Goal: Information Seeking & Learning: Find specific fact

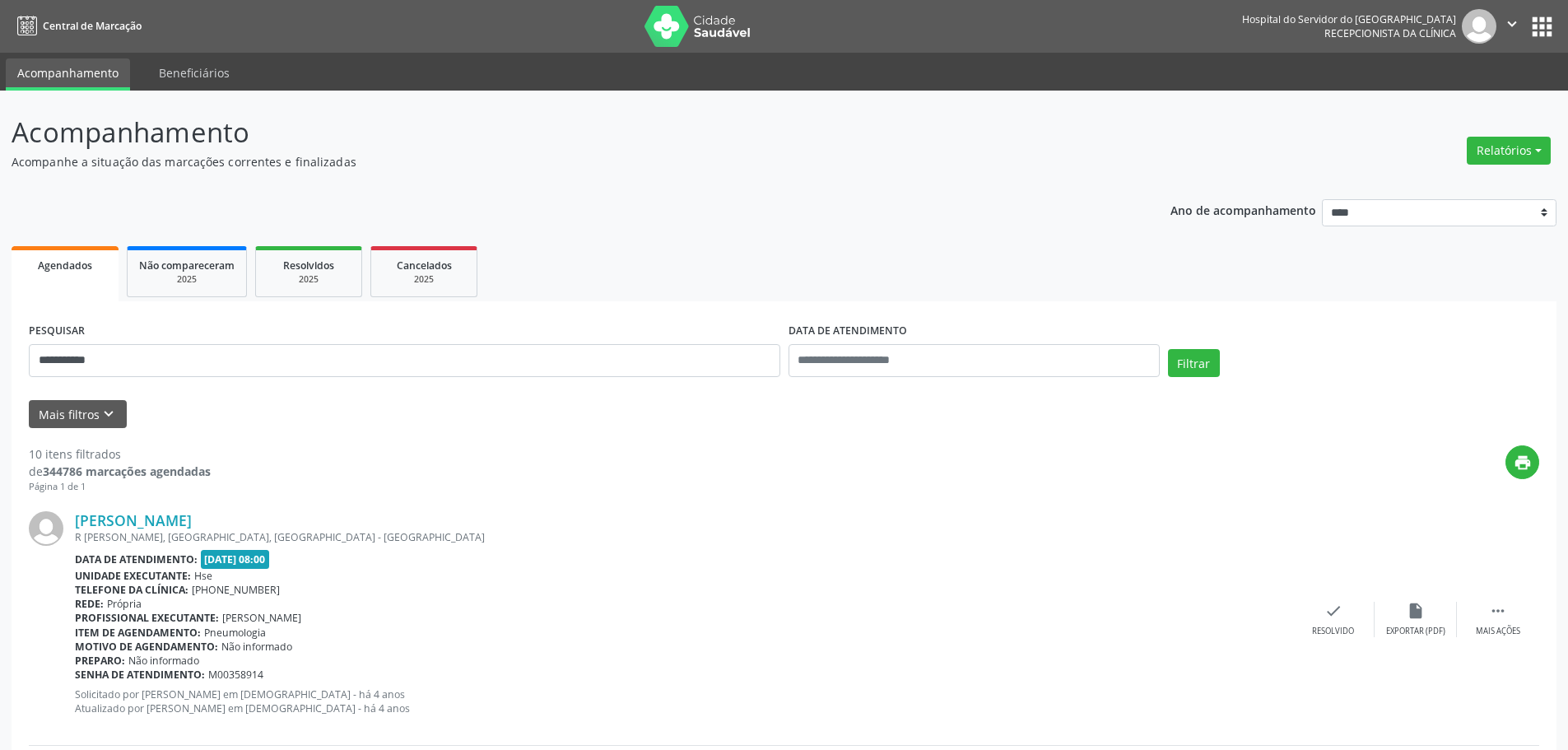
click at [1169, 349] on button "Filtrar" at bounding box center [1195, 362] width 52 height 28
click at [145, 517] on link "[PERSON_NAME]" at bounding box center [133, 520] width 117 height 18
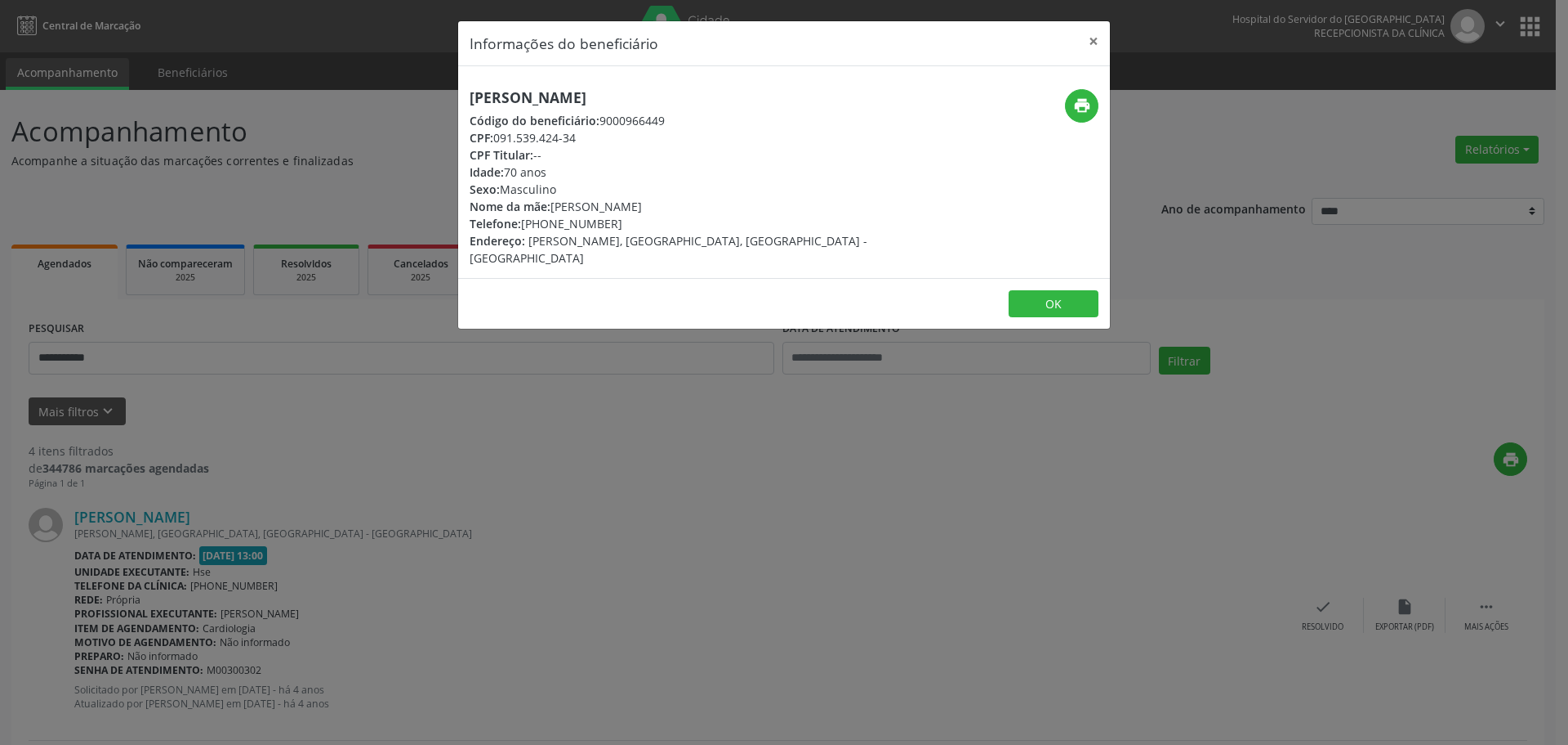
drag, startPoint x: 658, startPoint y: 91, endPoint x: 463, endPoint y: 91, distance: 195.0
click at [463, 91] on div "[PERSON_NAME] Código do beneficiário: 9000966449 CPF: 091.539.424-34 CPF Titula…" at bounding box center [675, 177] width 434 height 177
copy h5 "[PERSON_NAME]"
click at [1088, 46] on button "×" at bounding box center [1093, 41] width 33 height 40
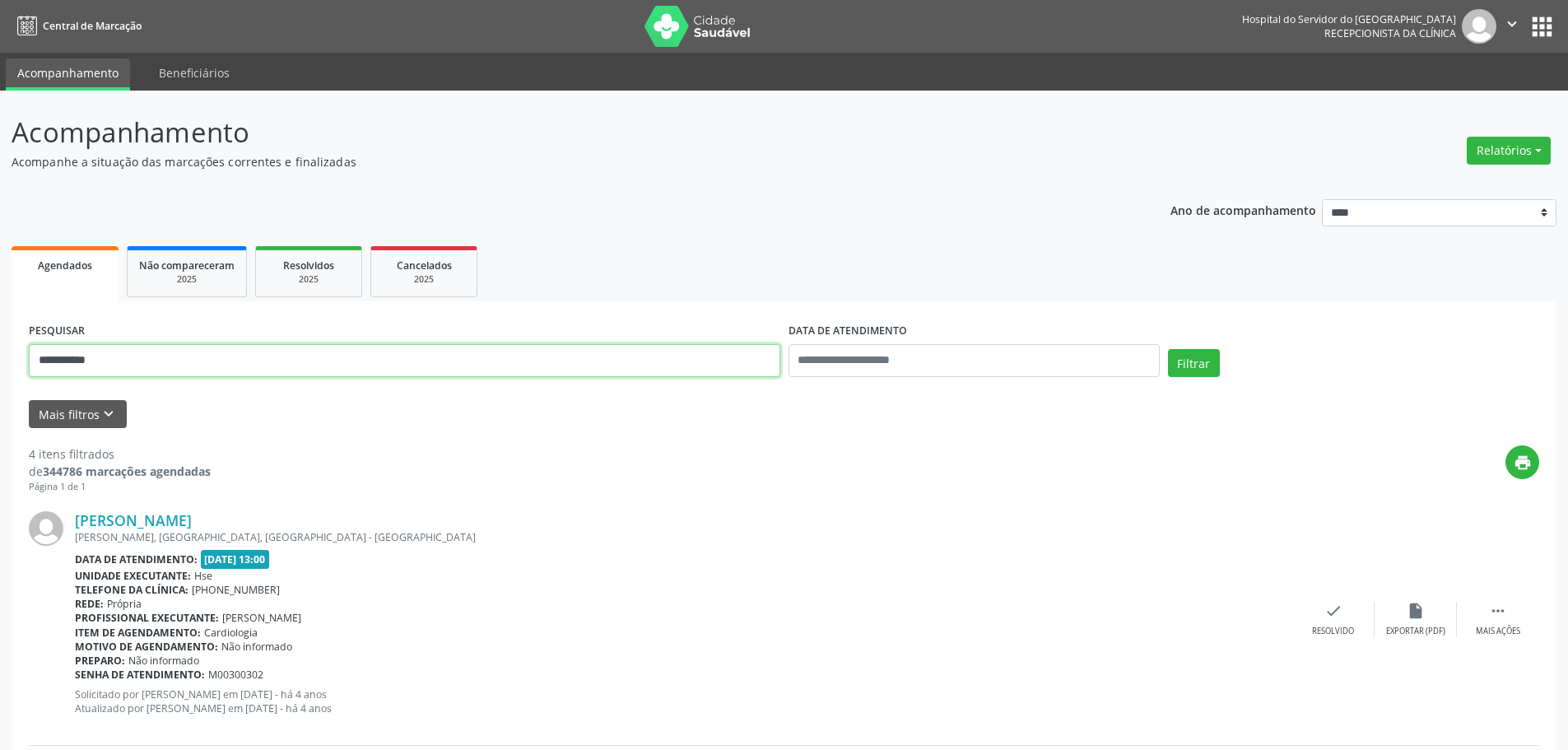
drag, startPoint x: 388, startPoint y: 350, endPoint x: 0, endPoint y: 405, distance: 391.9
click at [1169, 349] on button "Filtrar" at bounding box center [1195, 362] width 52 height 28
click at [192, 519] on link "[PERSON_NAME]" at bounding box center [133, 520] width 117 height 18
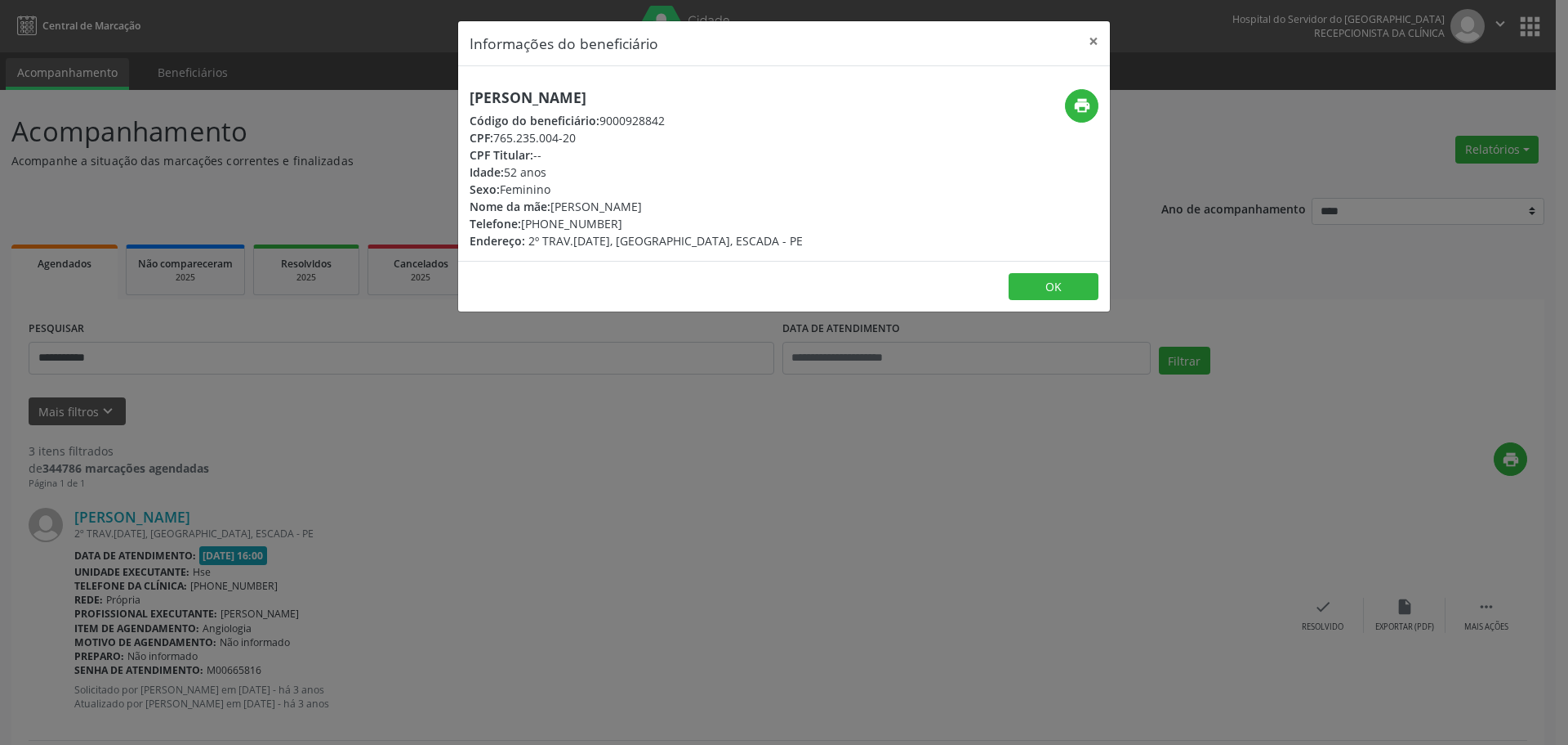
drag, startPoint x: 754, startPoint y: 99, endPoint x: 429, endPoint y: 108, distance: 325.1
click at [429, 108] on div "Informações do beneficiário × [PERSON_NAME] Código do beneficiário: 9000928842 …" at bounding box center [784, 372] width 1568 height 745
copy h5 "[PERSON_NAME]"
drag, startPoint x: 619, startPoint y: 225, endPoint x: 547, endPoint y: 225, distance: 72.0
click at [547, 225] on div "Telefone: [PHONE_NUMBER]" at bounding box center [636, 223] width 333 height 17
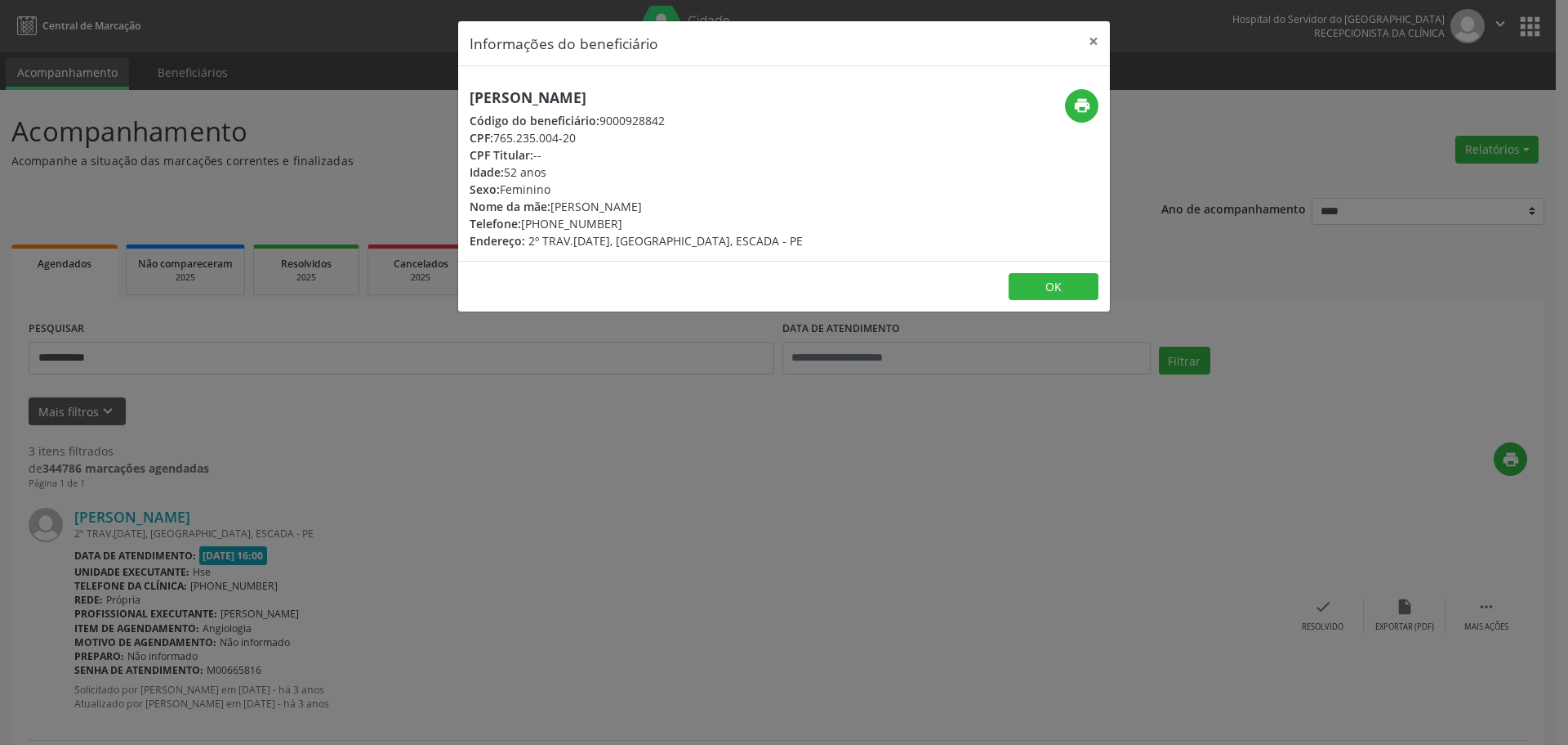
copy div "99658-2195"
click at [1078, 115] on button "print" at bounding box center [1082, 106] width 34 height 34
drag, startPoint x: 519, startPoint y: 175, endPoint x: 507, endPoint y: 175, distance: 12.0
click at [507, 175] on div "Idade: 52 anos" at bounding box center [636, 171] width 333 height 17
copy div "52"
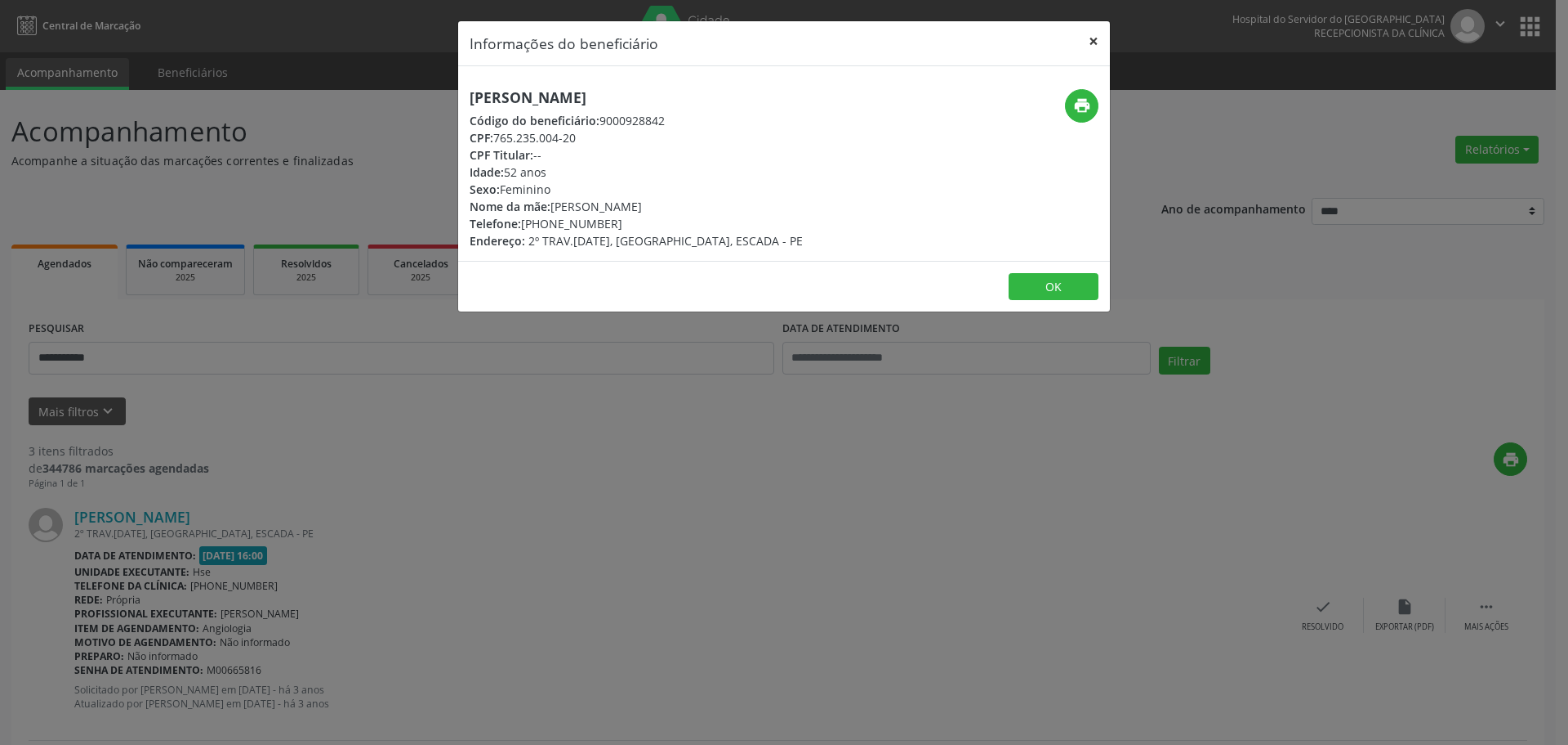
drag, startPoint x: 1105, startPoint y: 27, endPoint x: 617, endPoint y: 286, distance: 552.5
click at [1105, 28] on button "×" at bounding box center [1093, 41] width 33 height 40
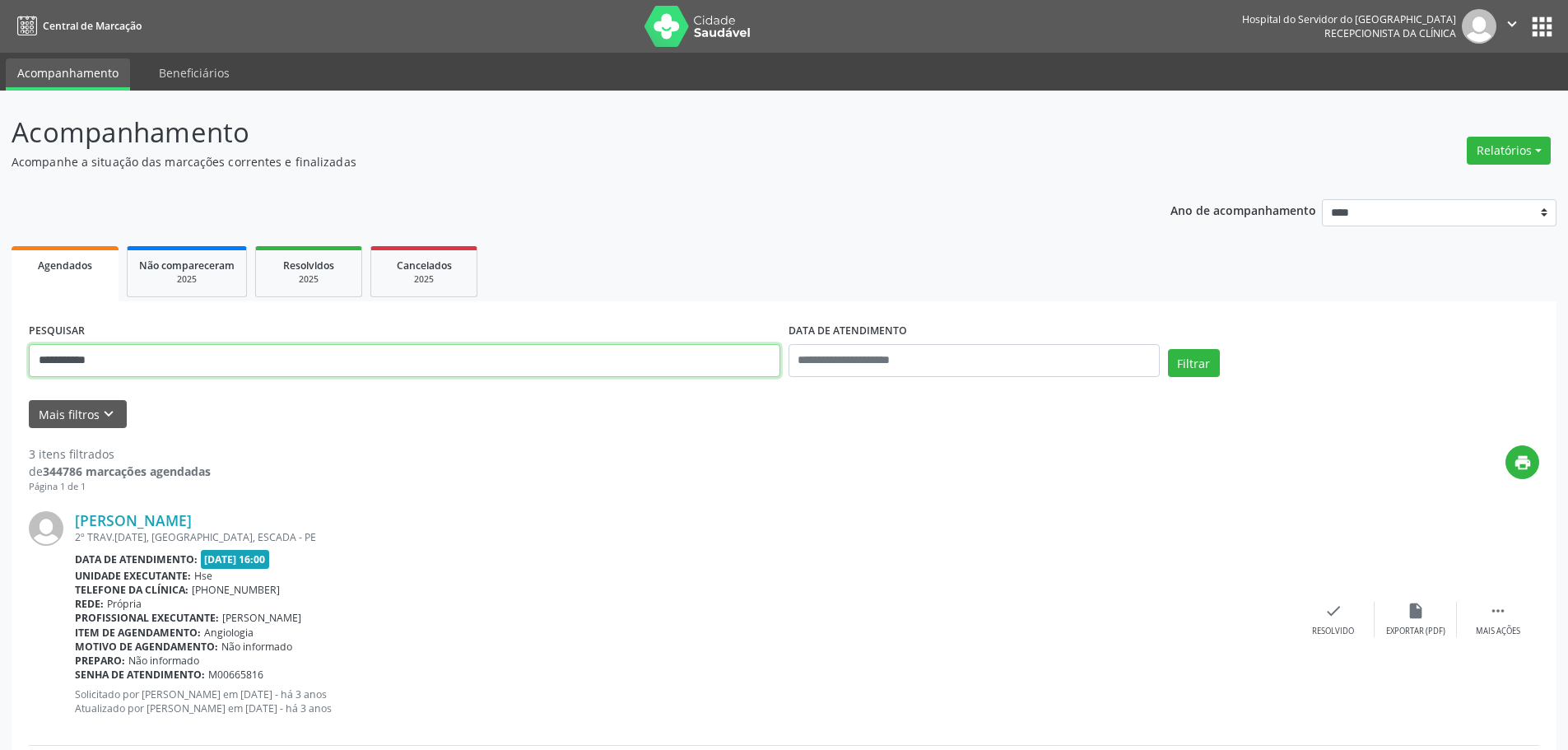
click at [455, 348] on input "**********" at bounding box center [404, 360] width 751 height 33
paste input "text"
type input "**********"
click at [1169, 349] on button "Filtrar" at bounding box center [1195, 362] width 52 height 28
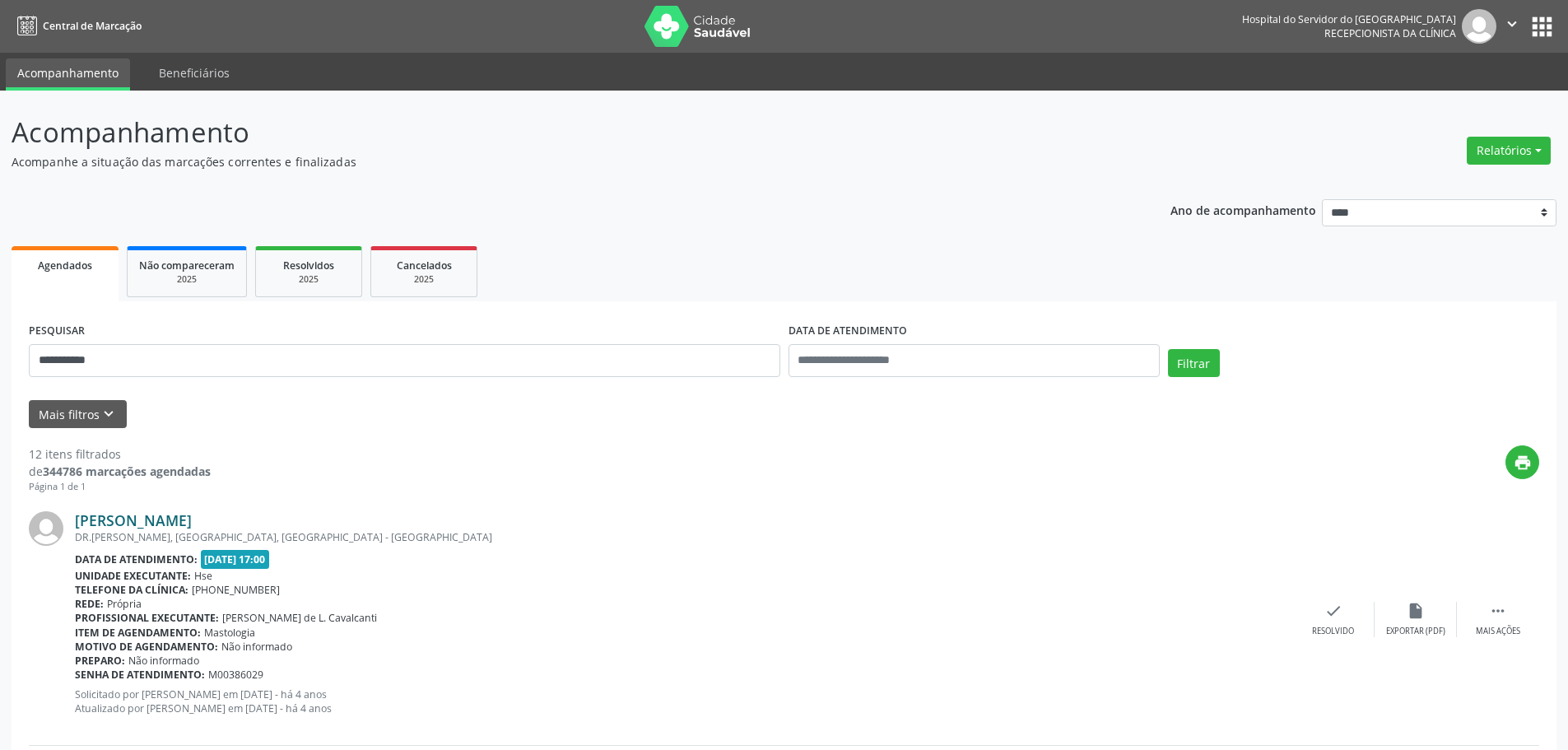
click at [190, 519] on link "[PERSON_NAME]" at bounding box center [133, 520] width 117 height 18
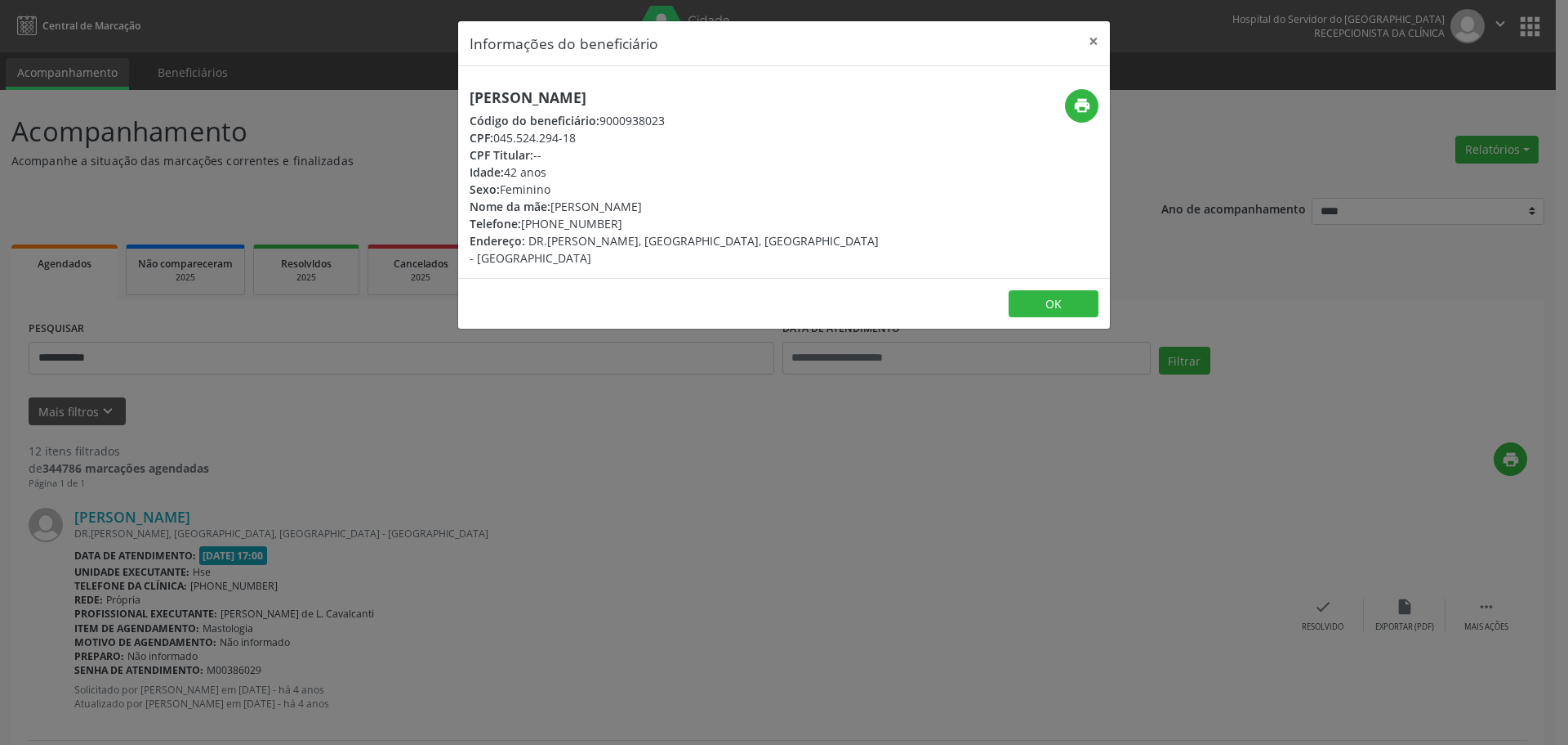
drag, startPoint x: 589, startPoint y: 136, endPoint x: 563, endPoint y: 135, distance: 26.0
click at [563, 135] on div "CPF: 045.524.294-18" at bounding box center [675, 137] width 411 height 17
drag, startPoint x: 686, startPoint y: 86, endPoint x: 464, endPoint y: 87, distance: 222.0
click at [464, 87] on div "[PERSON_NAME] Código do beneficiário: 9000938023 CPF: 045.524.294-18 CPF Titula…" at bounding box center [784, 172] width 651 height 212
copy h5 "[PERSON_NAME]"
